Goal: Task Accomplishment & Management: Use online tool/utility

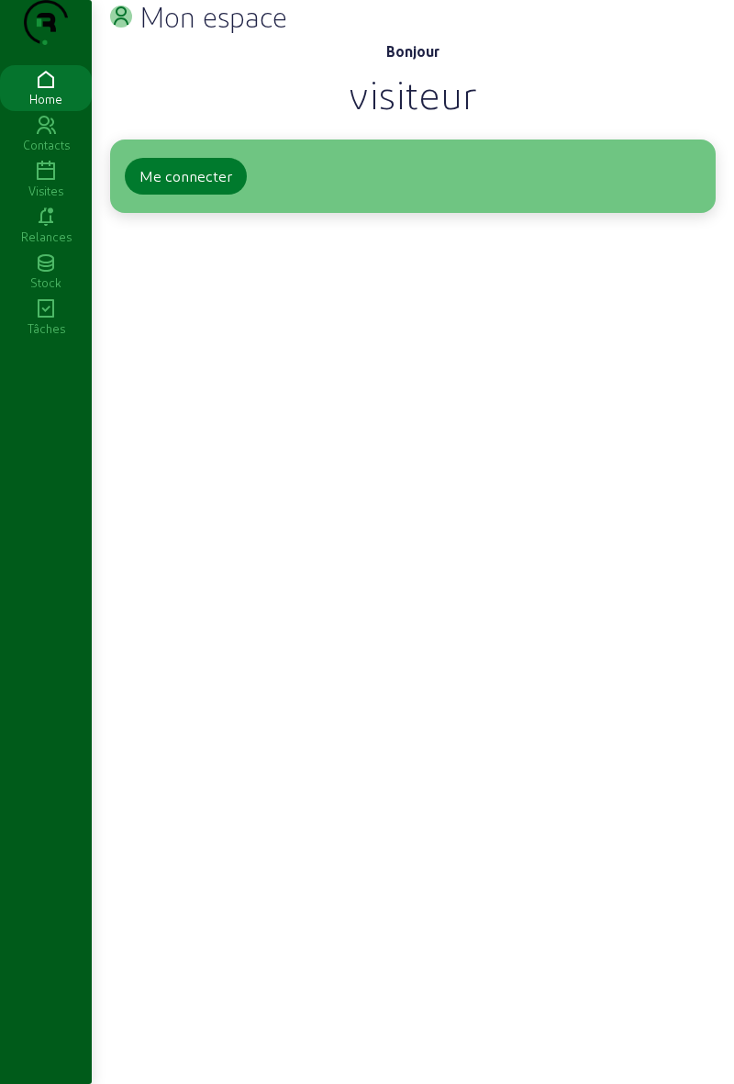
click at [167, 187] on div "Me connecter" at bounding box center [185, 176] width 93 height 22
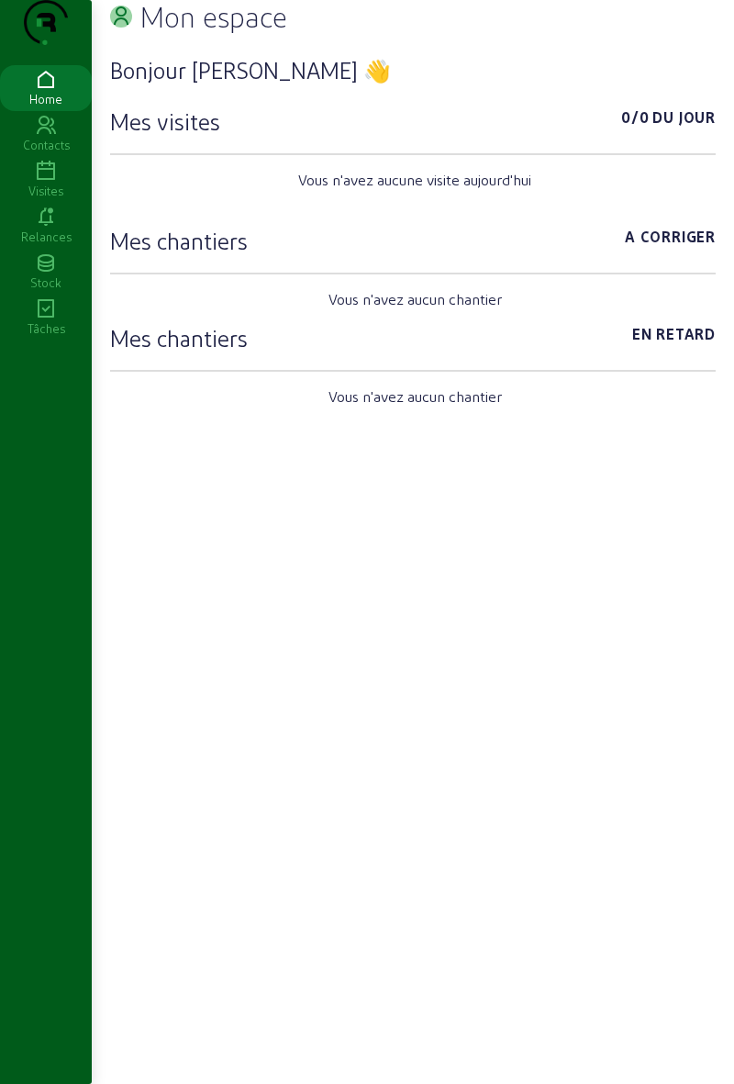
click at [47, 199] on div "Visites" at bounding box center [46, 191] width 92 height 17
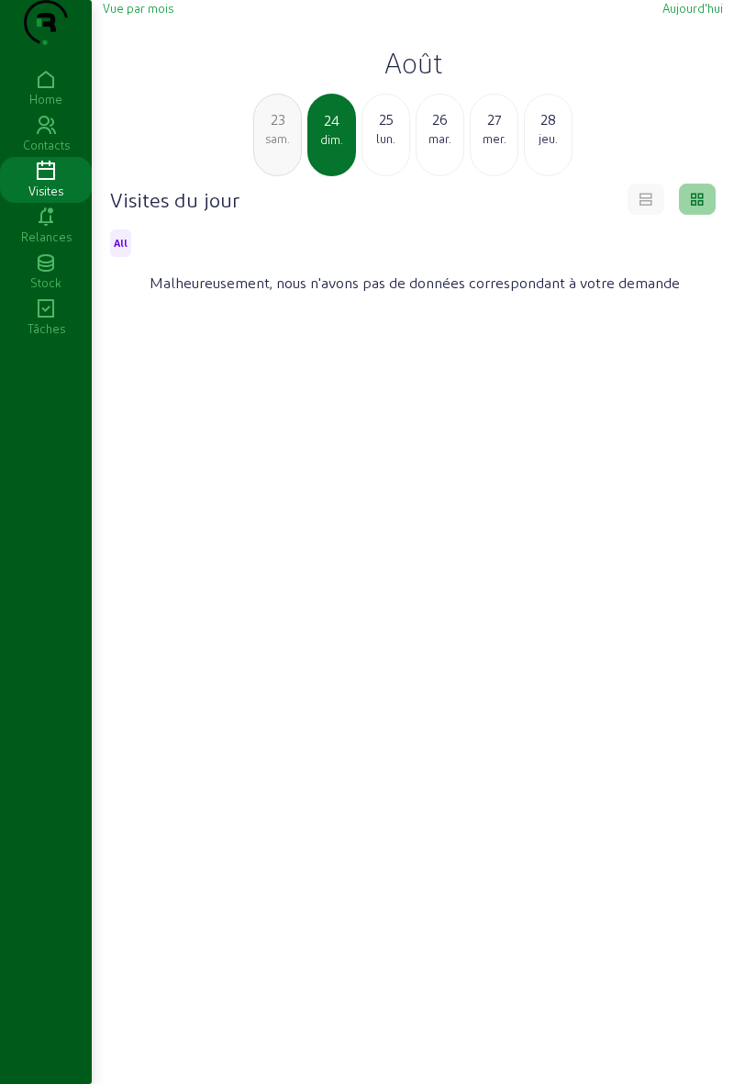
click at [407, 147] on div "lun." at bounding box center [385, 138] width 47 height 17
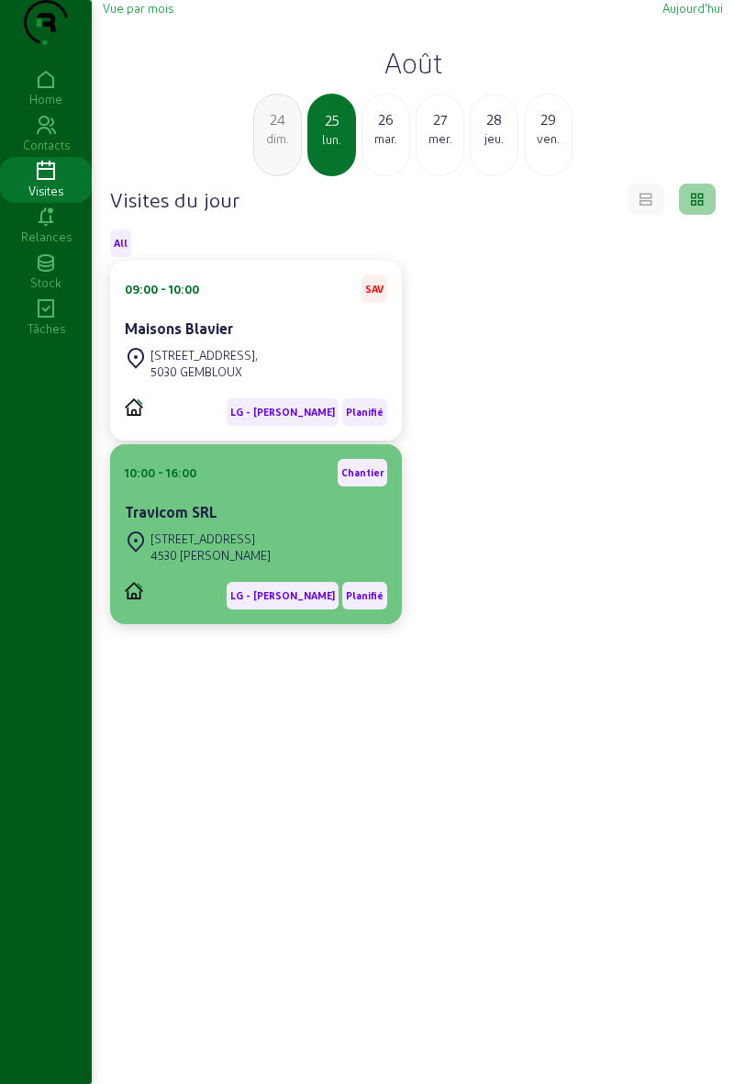
click at [217, 547] on div "[STREET_ADDRESS]" at bounding box center [211, 538] width 120 height 17
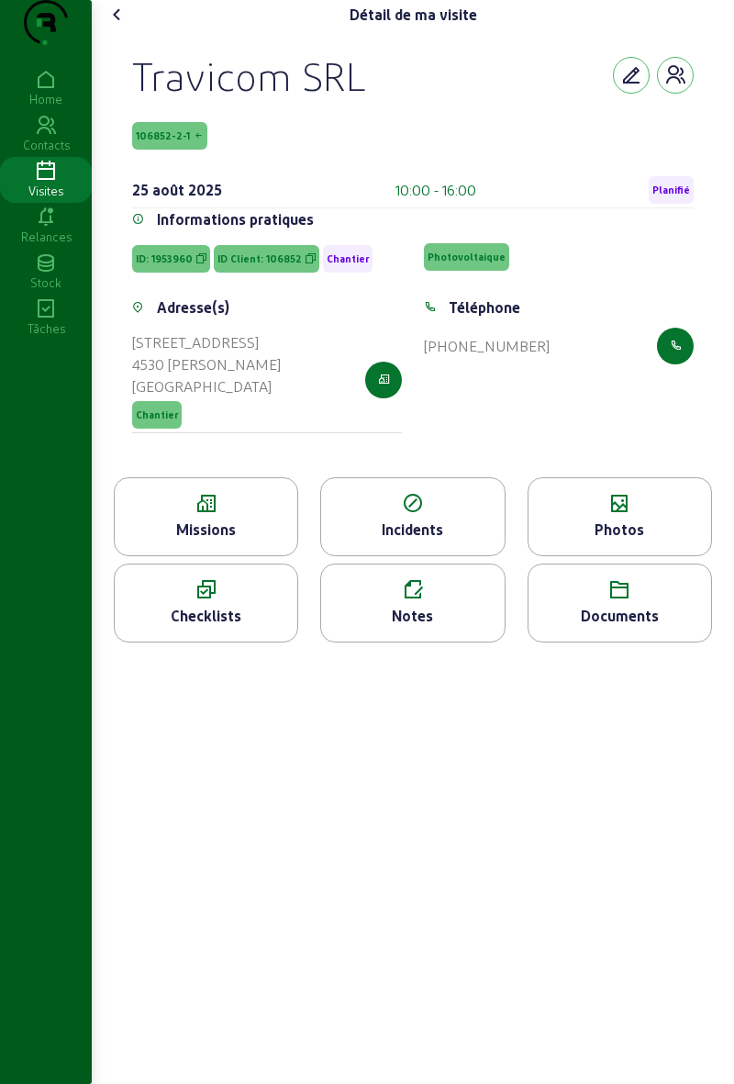
click at [132, 29] on cam-font-icon at bounding box center [117, 14] width 29 height 29
click at [216, 515] on icon at bounding box center [206, 504] width 183 height 22
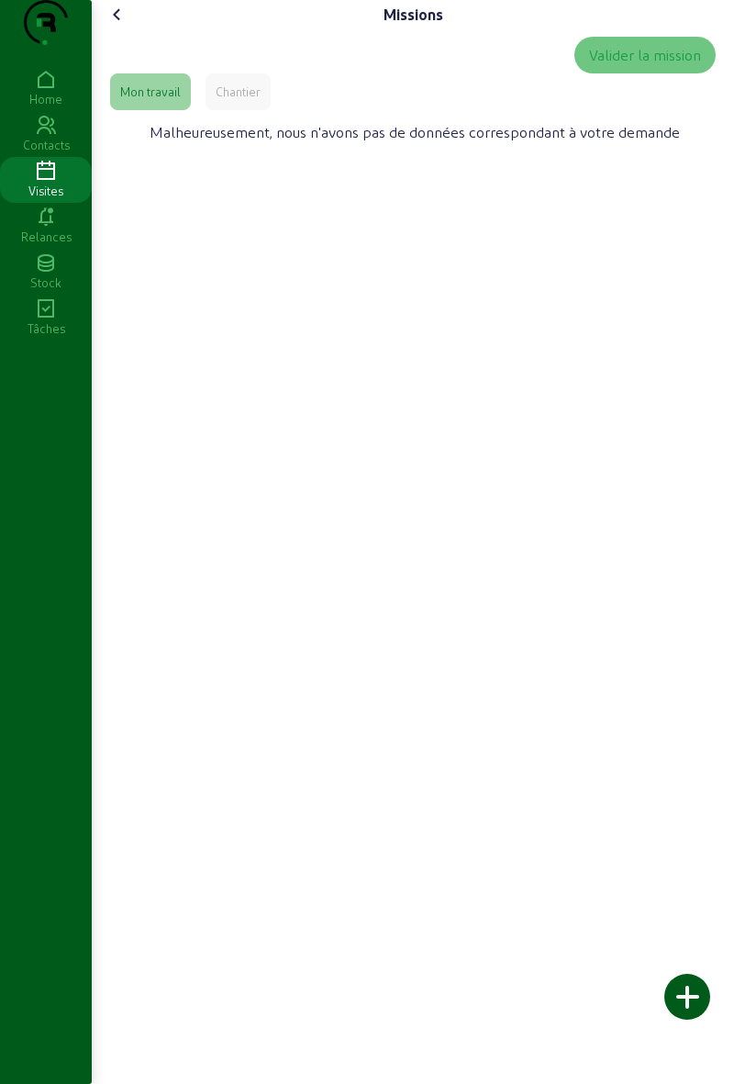
click at [270, 110] on div "Chantier" at bounding box center [238, 91] width 65 height 37
